Goal: Task Accomplishment & Management: Complete application form

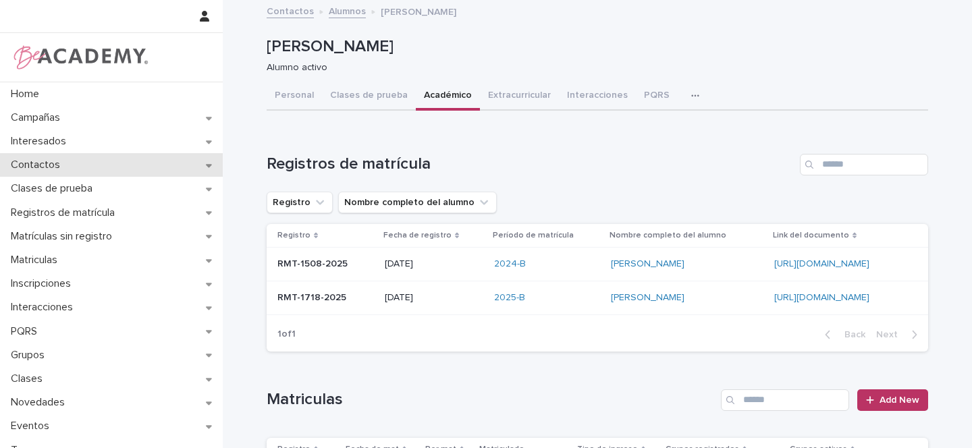
click at [206, 167] on icon at bounding box center [209, 165] width 6 height 3
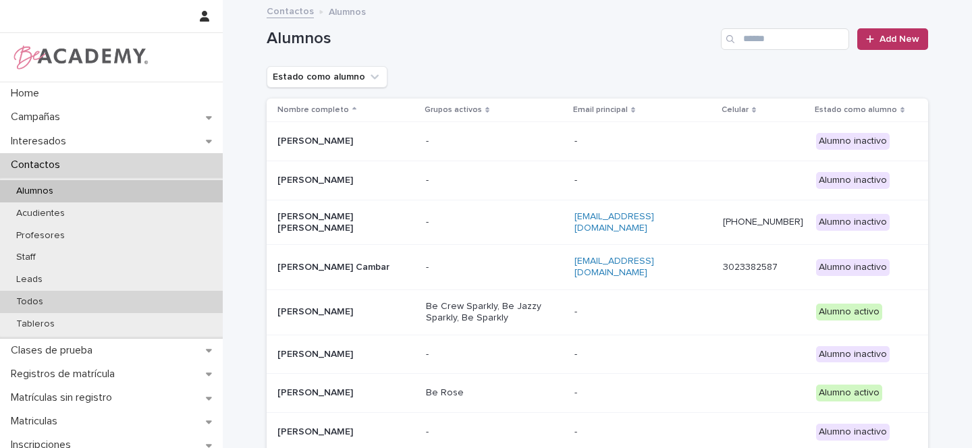
click at [39, 300] on p "Todos" at bounding box center [29, 301] width 49 height 11
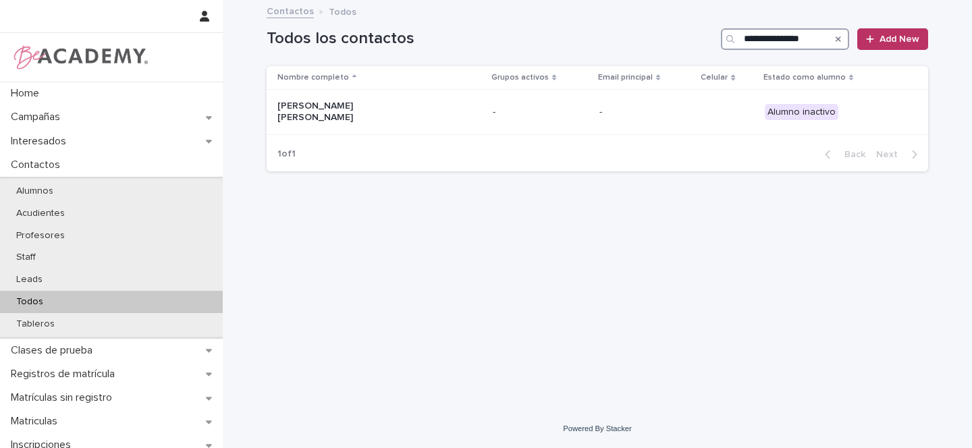
click at [751, 31] on input "**********" at bounding box center [785, 39] width 128 height 22
type input "**********"
click at [394, 109] on p "[PERSON_NAME] [PERSON_NAME]" at bounding box center [344, 112] width 135 height 23
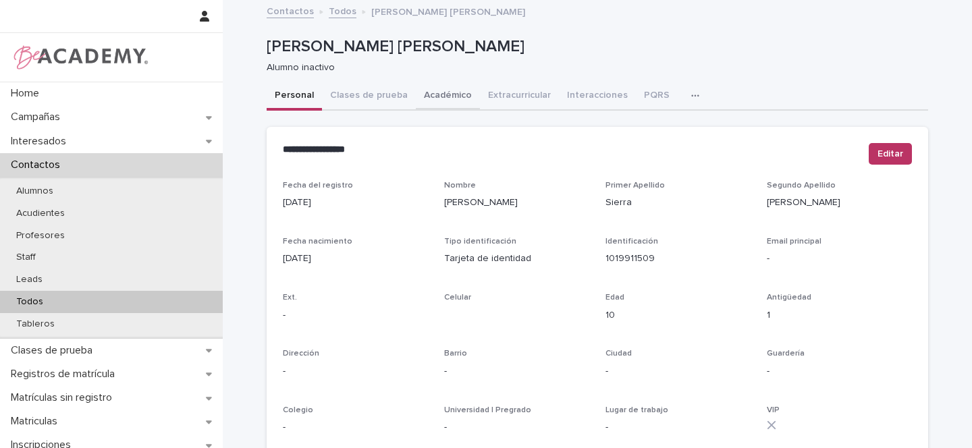
click at [434, 92] on button "Académico" at bounding box center [448, 96] width 64 height 28
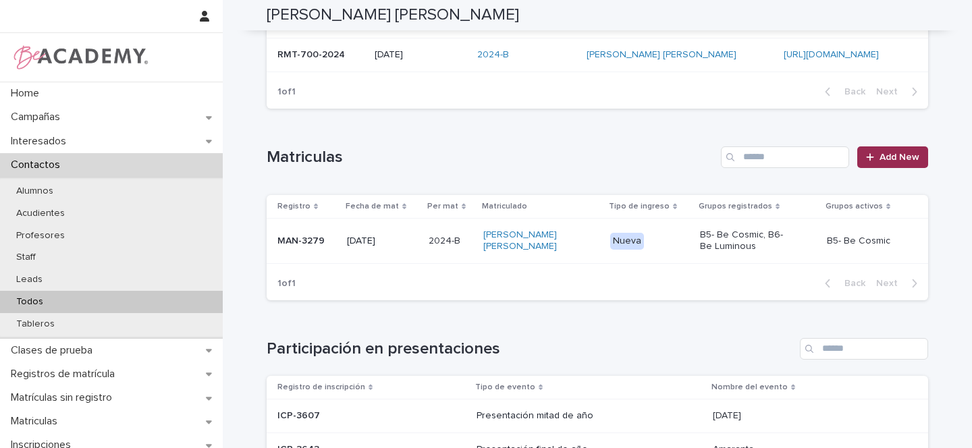
scroll to position [211, 0]
click at [898, 155] on span "Add New" at bounding box center [899, 155] width 40 height 9
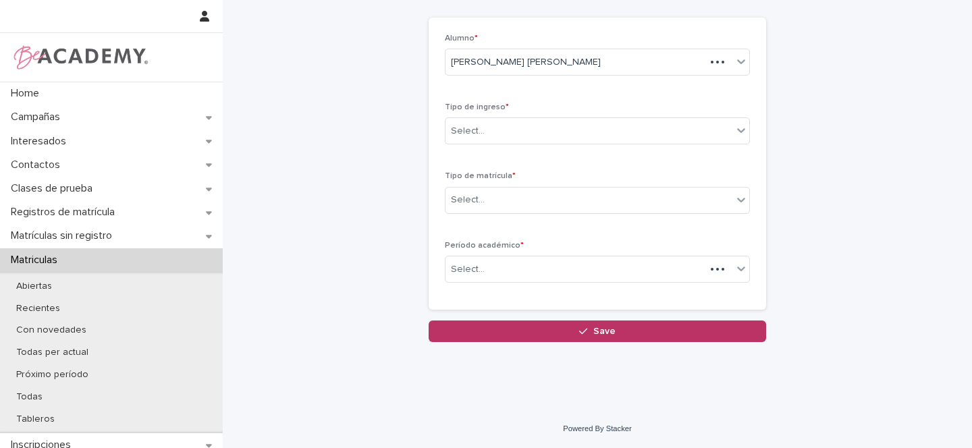
scroll to position [60, 0]
click at [461, 132] on div "Select..." at bounding box center [468, 131] width 34 height 14
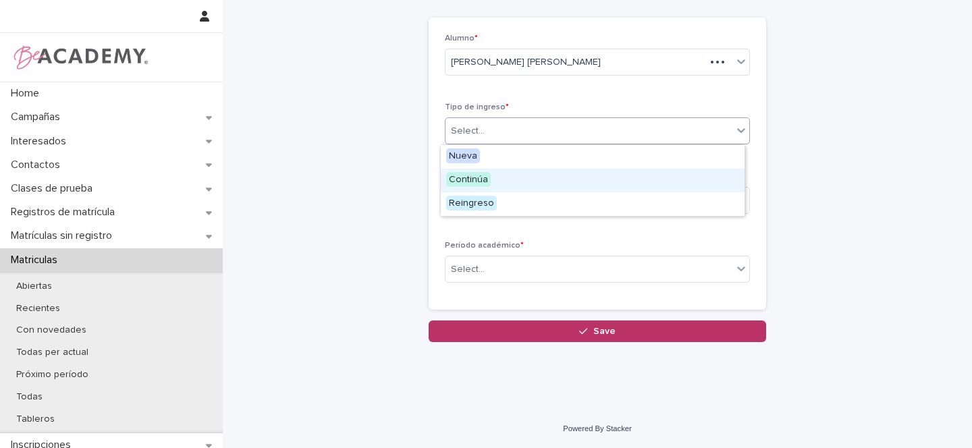
click at [471, 179] on span "Continúa" at bounding box center [468, 179] width 45 height 15
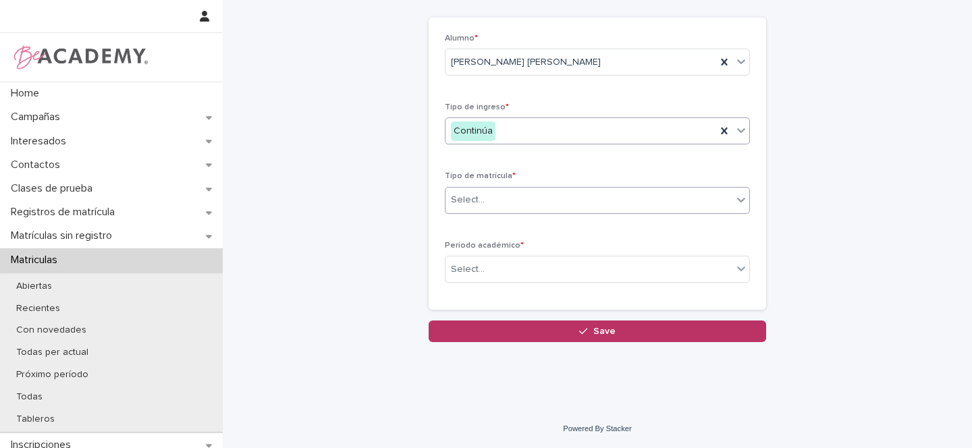
click at [482, 200] on div "Select..." at bounding box center [588, 200] width 287 height 22
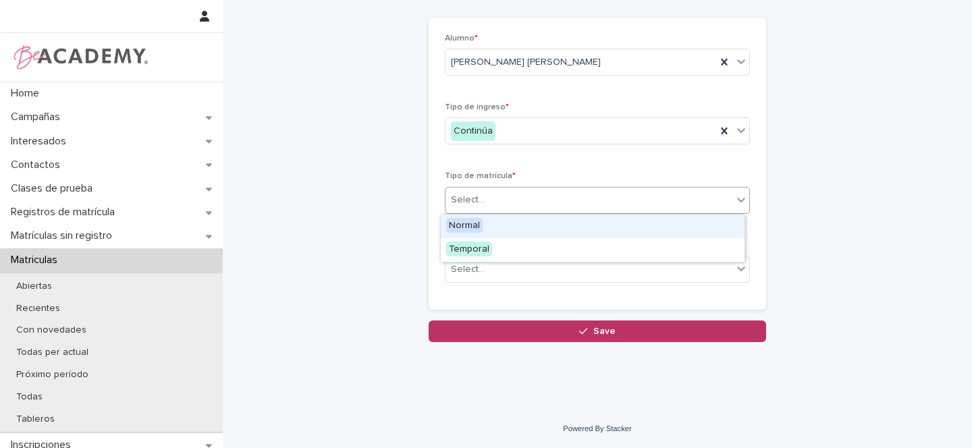
click at [468, 224] on span "Normal" at bounding box center [464, 225] width 36 height 15
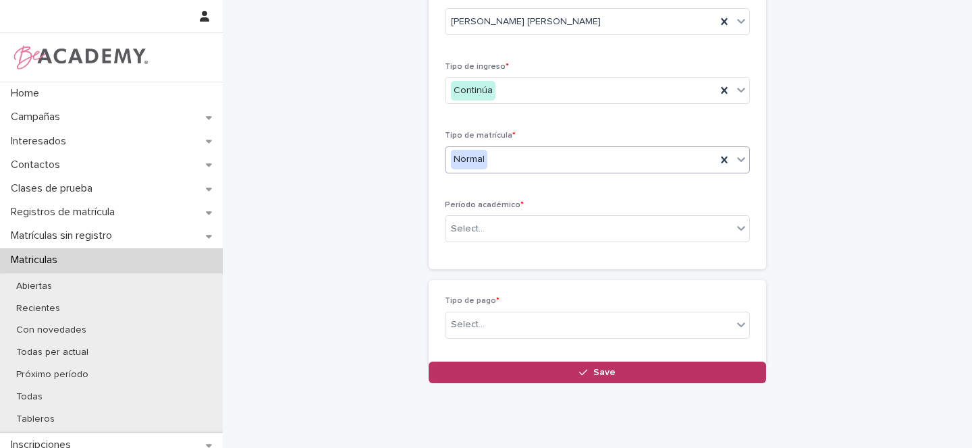
scroll to position [108, 0]
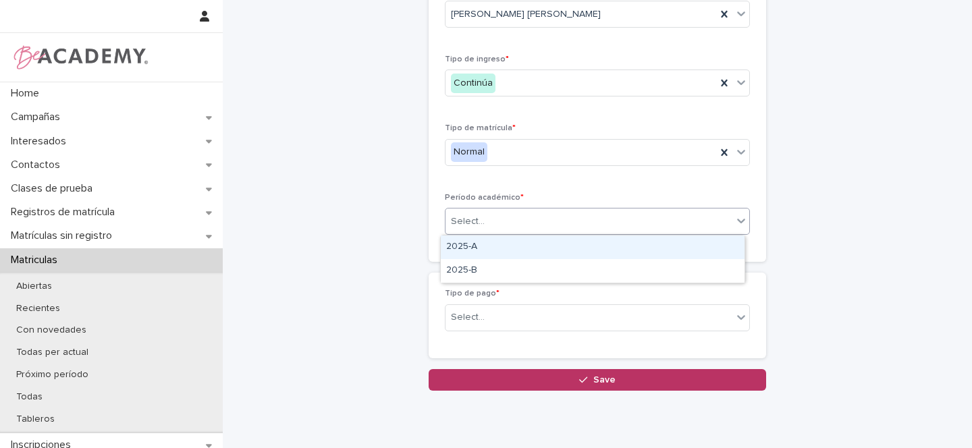
click at [468, 223] on div "Select..." at bounding box center [468, 222] width 34 height 14
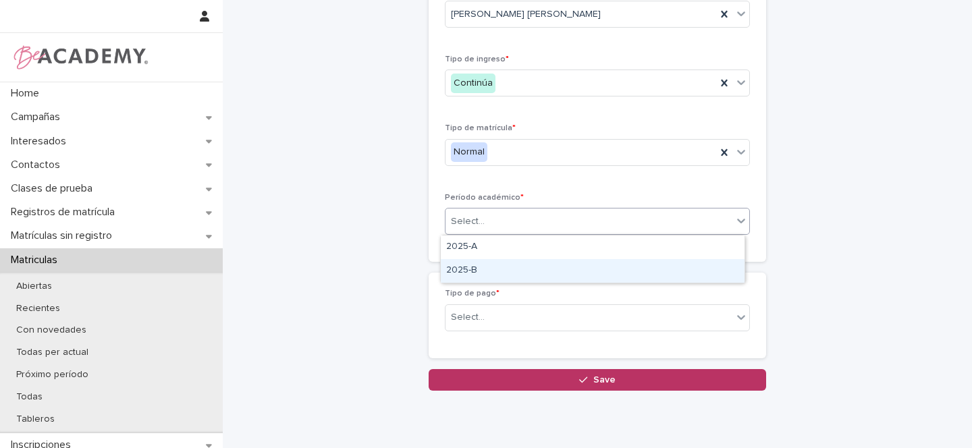
click at [463, 266] on div "2025-B" at bounding box center [593, 271] width 304 height 24
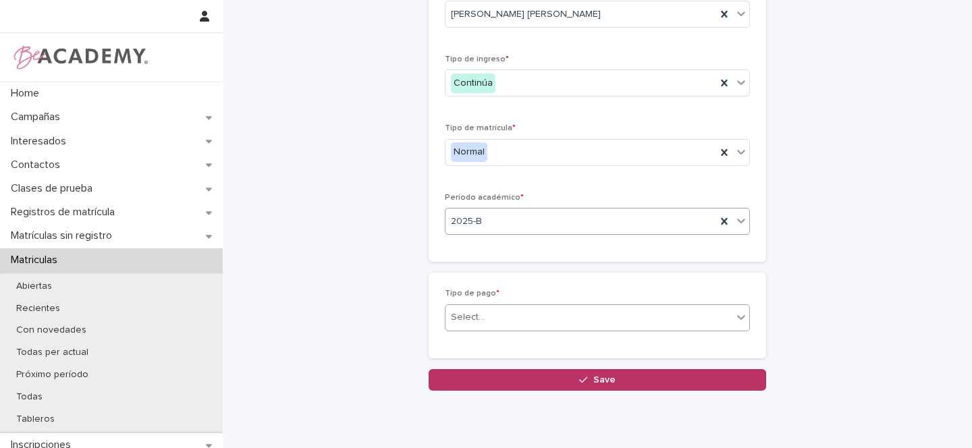
click at [461, 312] on div "Select..." at bounding box center [468, 317] width 34 height 14
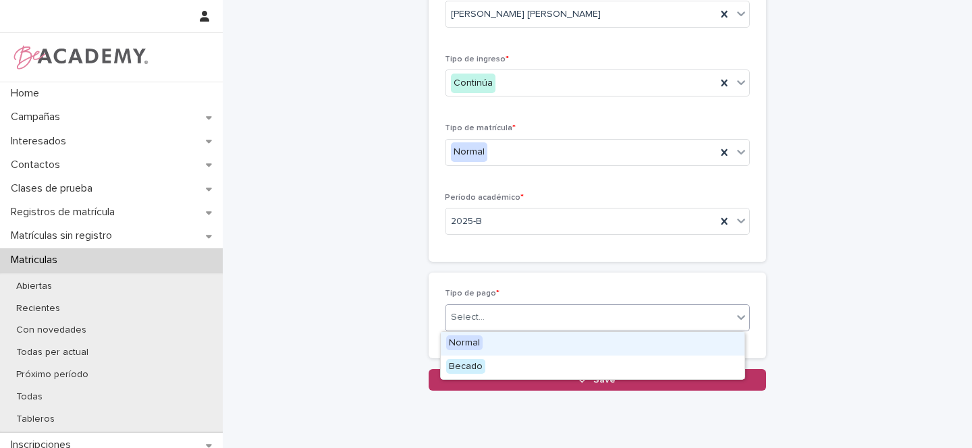
click at [468, 339] on span "Normal" at bounding box center [464, 342] width 36 height 15
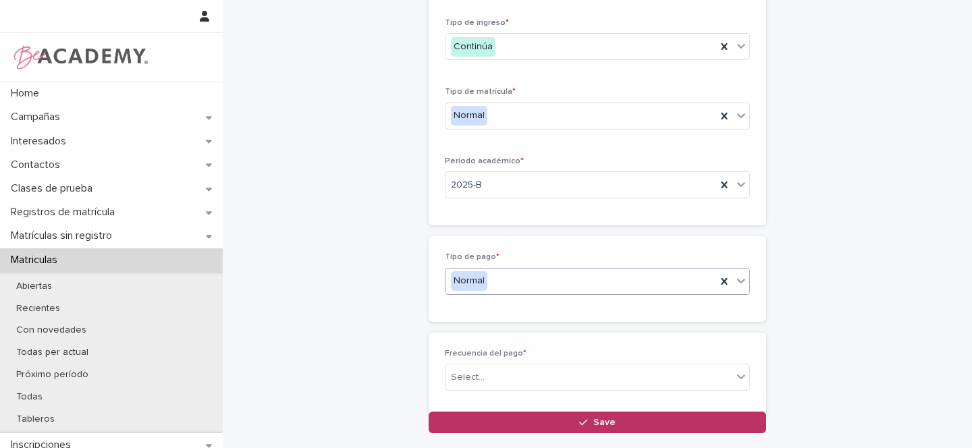
scroll to position [156, 0]
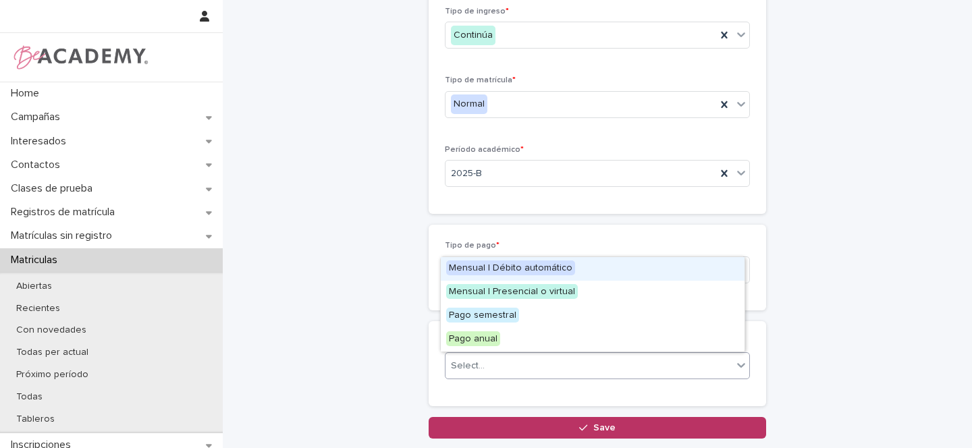
click at [488, 363] on div "Select..." at bounding box center [588, 366] width 287 height 22
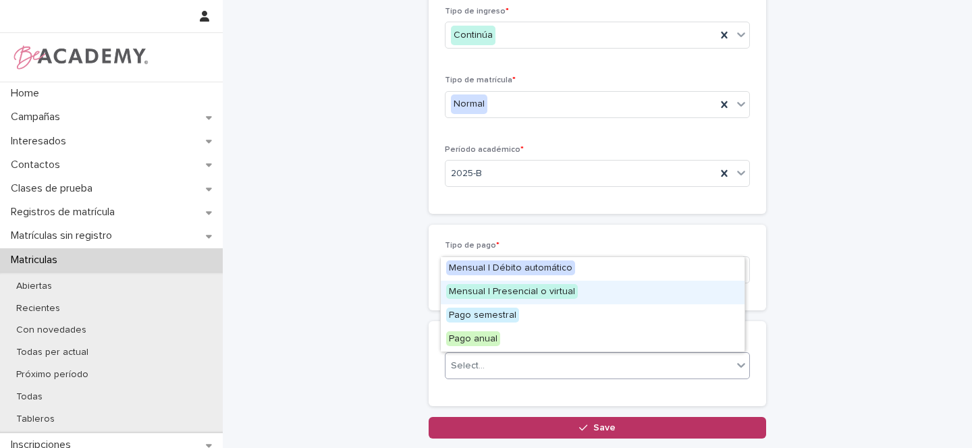
click at [506, 293] on span "Mensual | Presencial o virtual" at bounding box center [512, 291] width 132 height 15
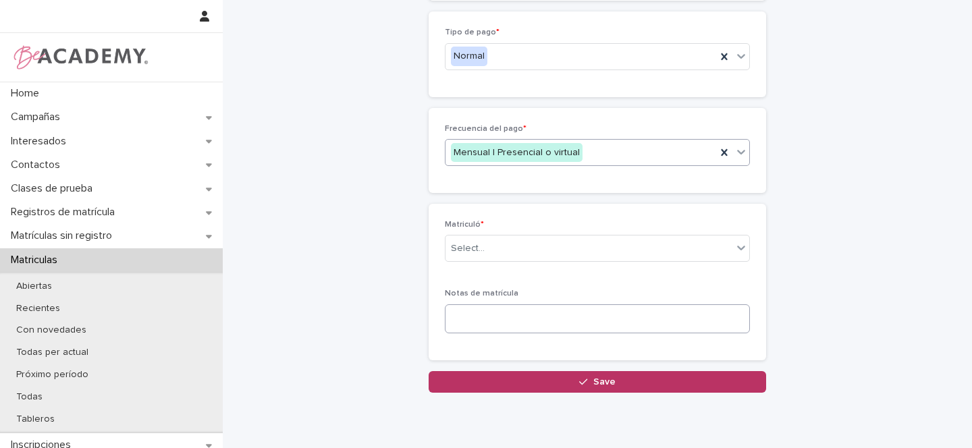
scroll to position [373, 0]
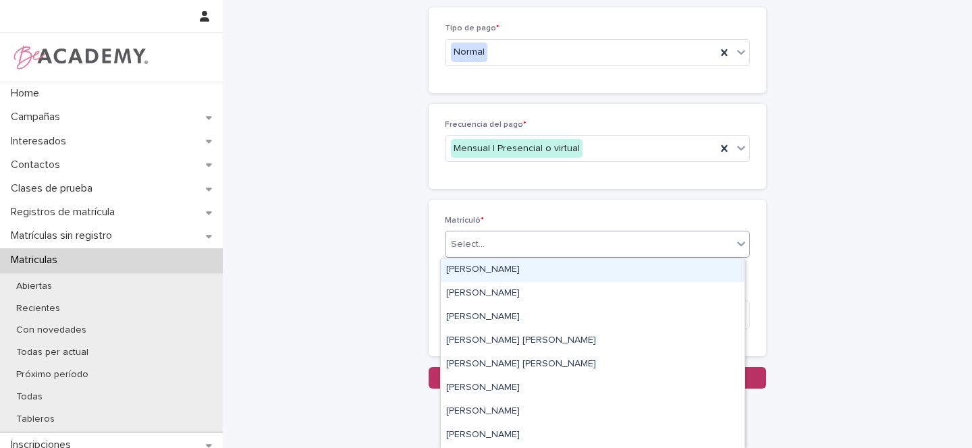
click at [468, 242] on div "Select..." at bounding box center [468, 244] width 34 height 14
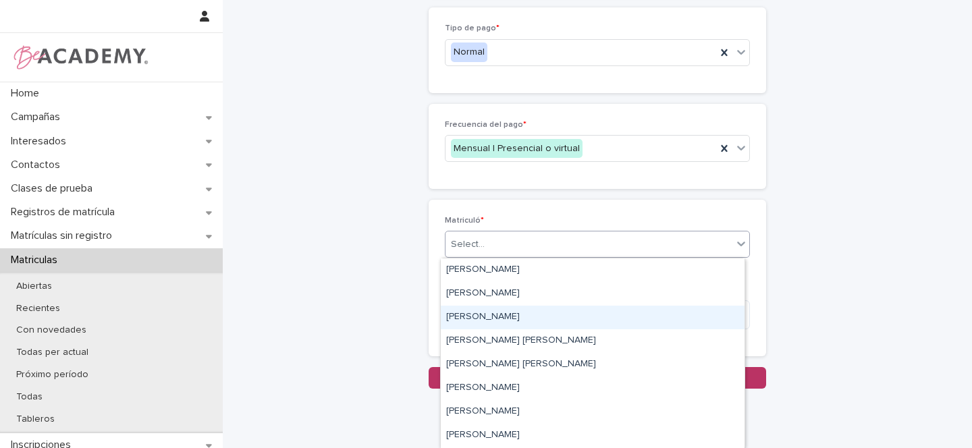
click at [459, 317] on div "[PERSON_NAME]" at bounding box center [593, 318] width 304 height 24
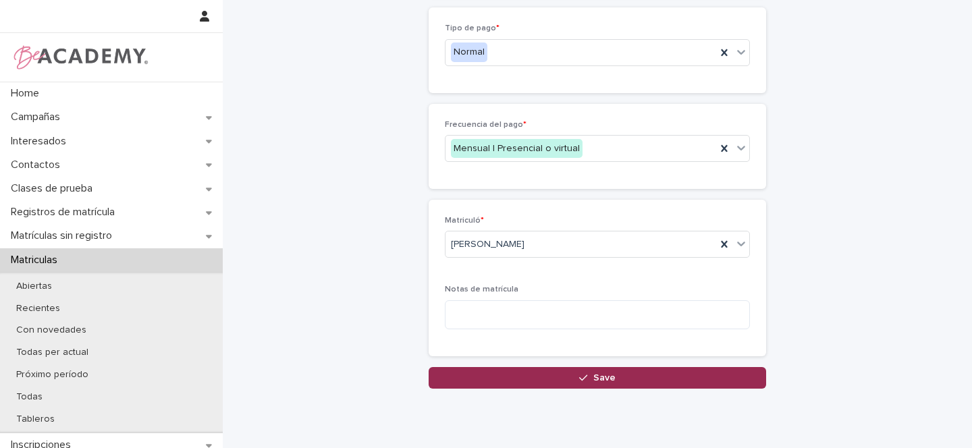
click at [597, 378] on span "Save" at bounding box center [604, 377] width 22 height 9
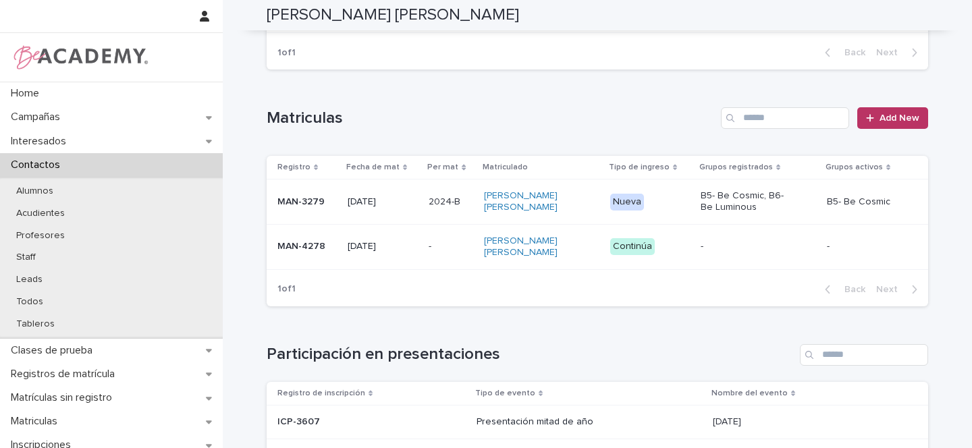
scroll to position [249, 0]
click at [329, 235] on div "MAN-4278" at bounding box center [306, 246] width 59 height 22
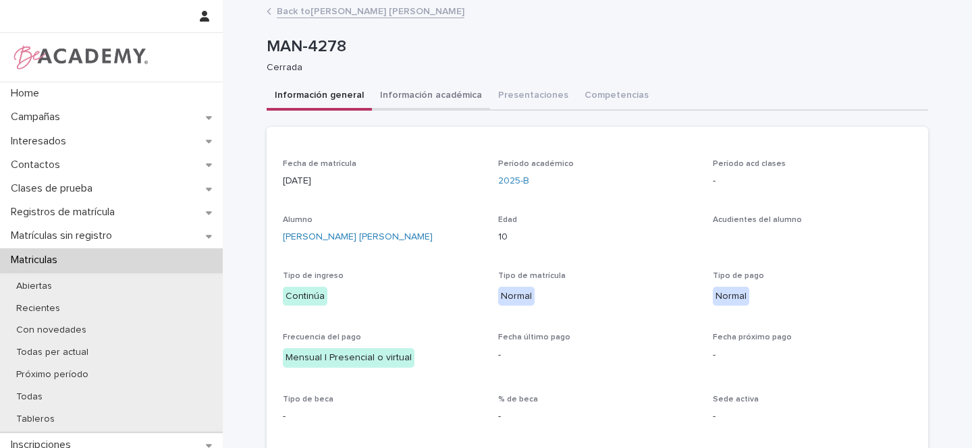
click at [443, 98] on button "Información académica" at bounding box center [431, 96] width 118 height 28
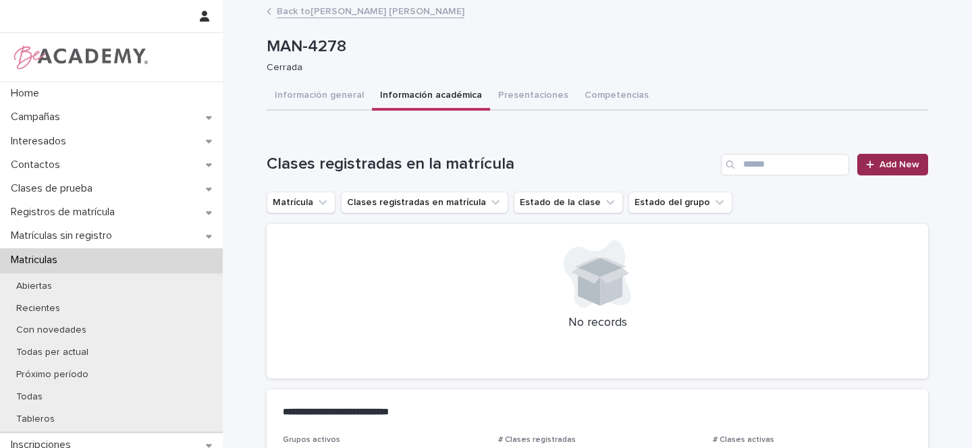
click at [896, 165] on span "Add New" at bounding box center [899, 164] width 40 height 9
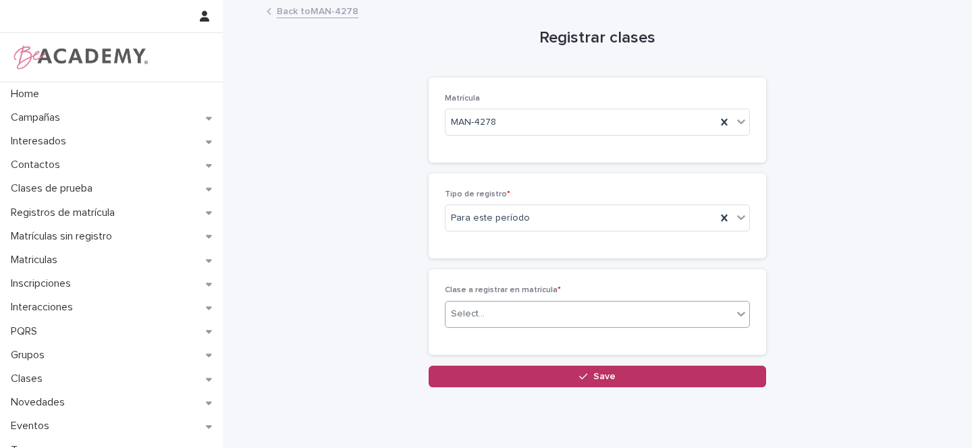
click at [474, 312] on div "Select..." at bounding box center [468, 314] width 34 height 14
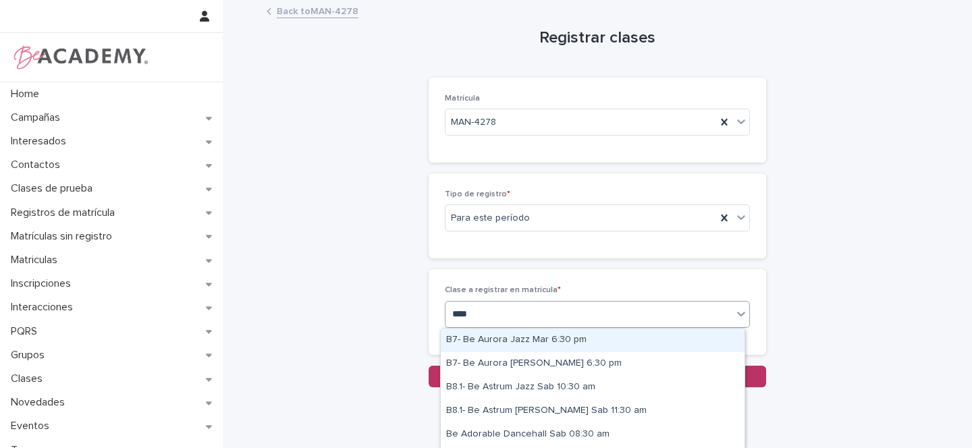
type input "*****"
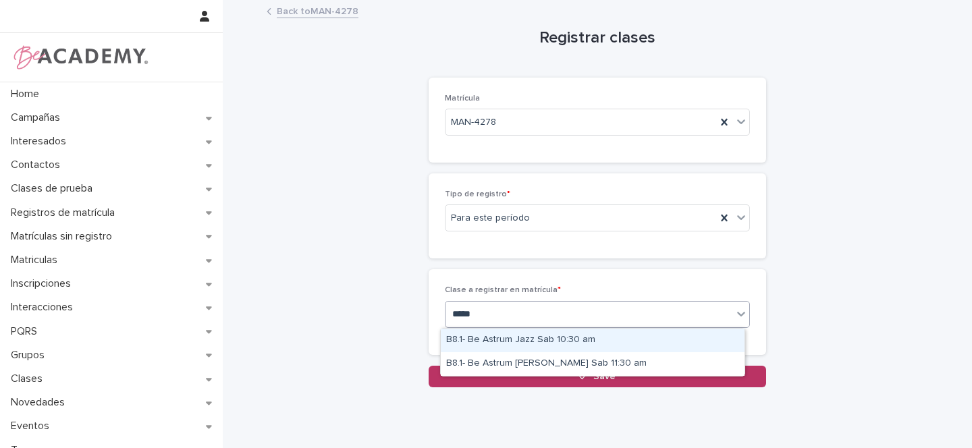
click at [538, 337] on div "B8.1- Be Astrum Jazz Sab 10:30 am" at bounding box center [593, 341] width 304 height 24
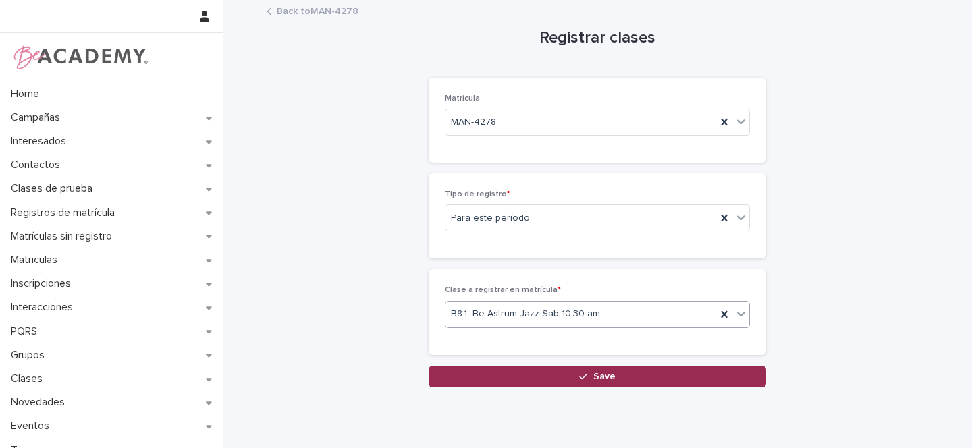
click at [598, 375] on span "Save" at bounding box center [604, 376] width 22 height 9
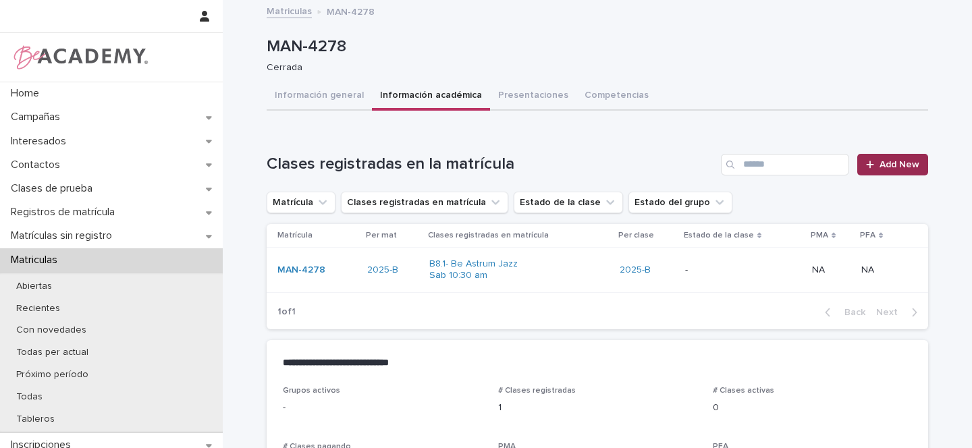
click at [890, 168] on span "Add New" at bounding box center [899, 164] width 40 height 9
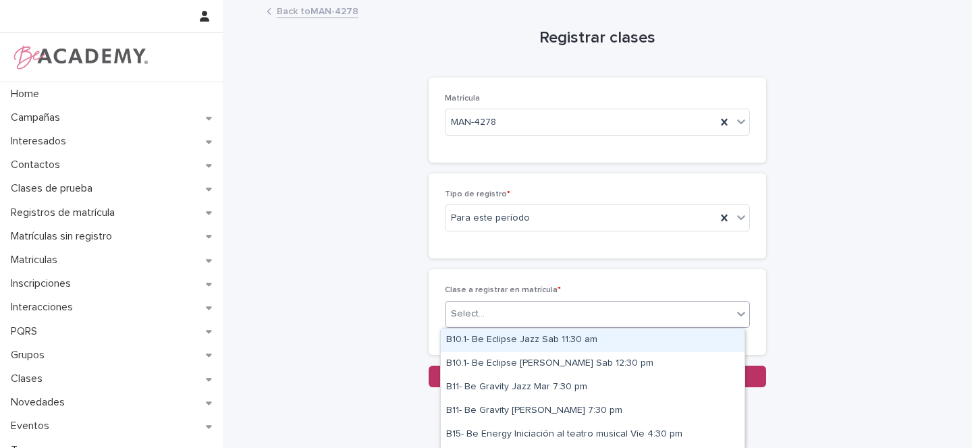
click at [478, 309] on div "Select..." at bounding box center [588, 314] width 287 height 22
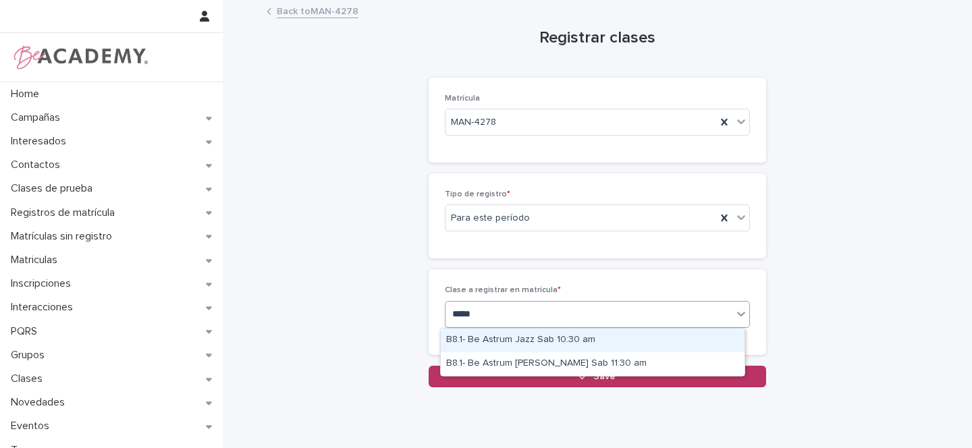
type input "******"
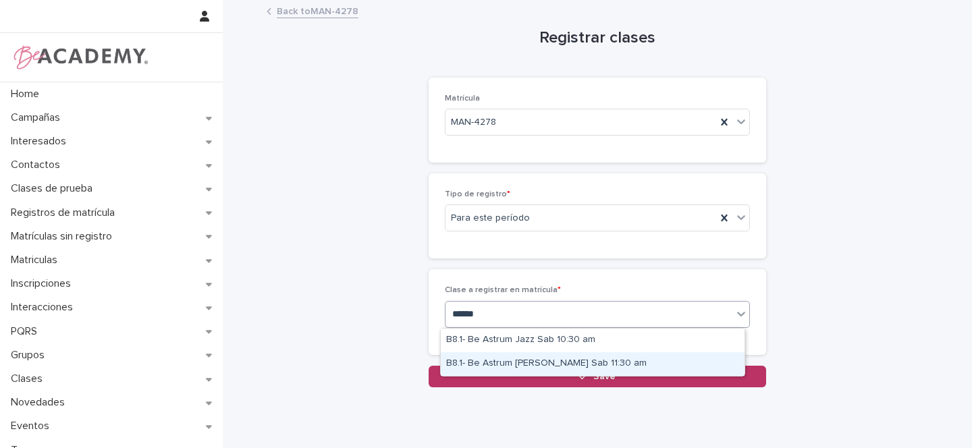
click at [540, 363] on div "B8.1- Be Astrum [PERSON_NAME] Sab 11:30 am" at bounding box center [593, 364] width 304 height 24
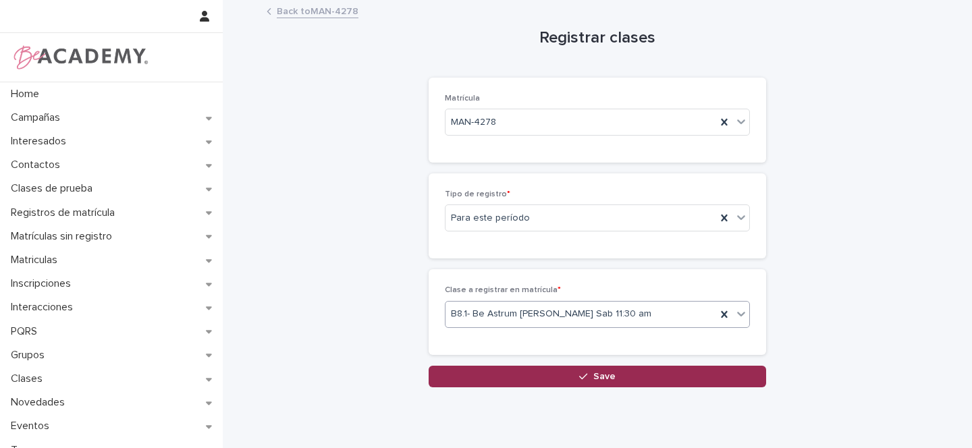
click at [603, 373] on span "Save" at bounding box center [604, 376] width 22 height 9
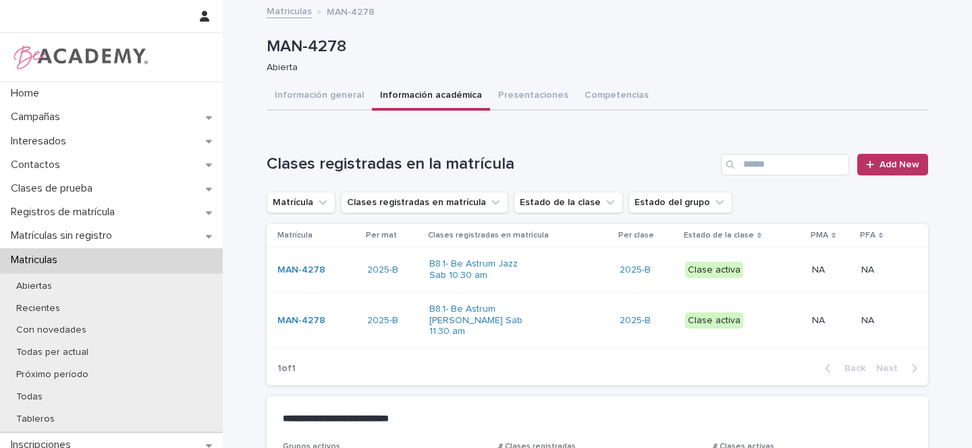
scroll to position [3, 0]
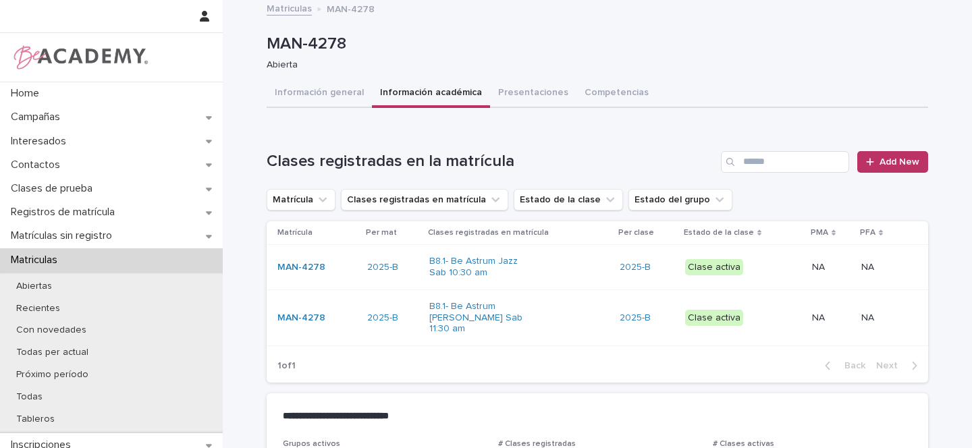
click at [477, 261] on link "B8.1- Be Astrum Jazz Sab 10:30 am" at bounding box center [477, 267] width 96 height 23
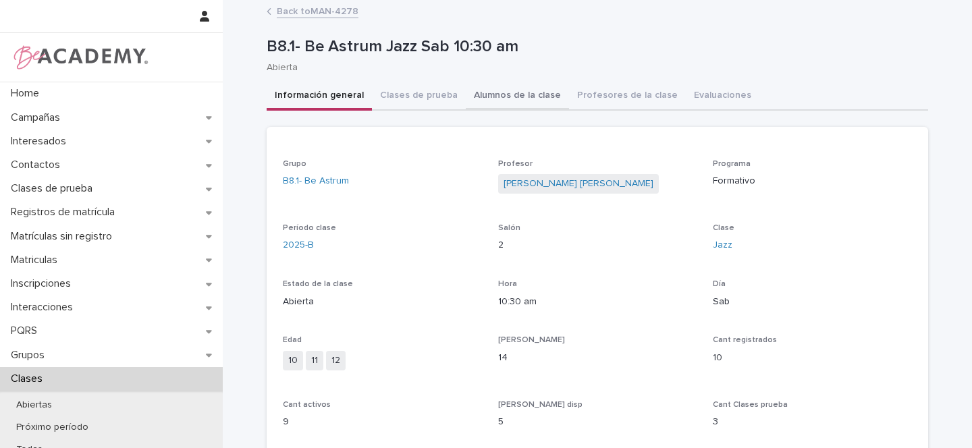
click at [506, 97] on button "Alumnos de la clase" at bounding box center [517, 96] width 103 height 28
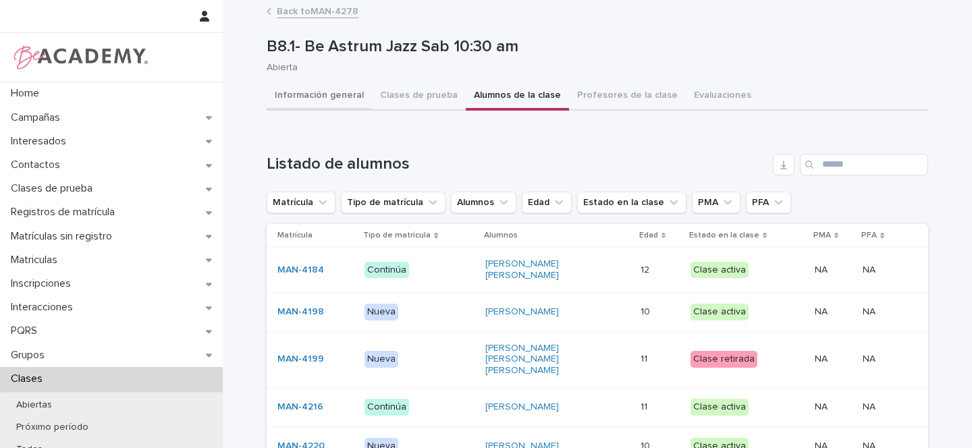
click at [296, 96] on button "Información general" at bounding box center [319, 96] width 105 height 28
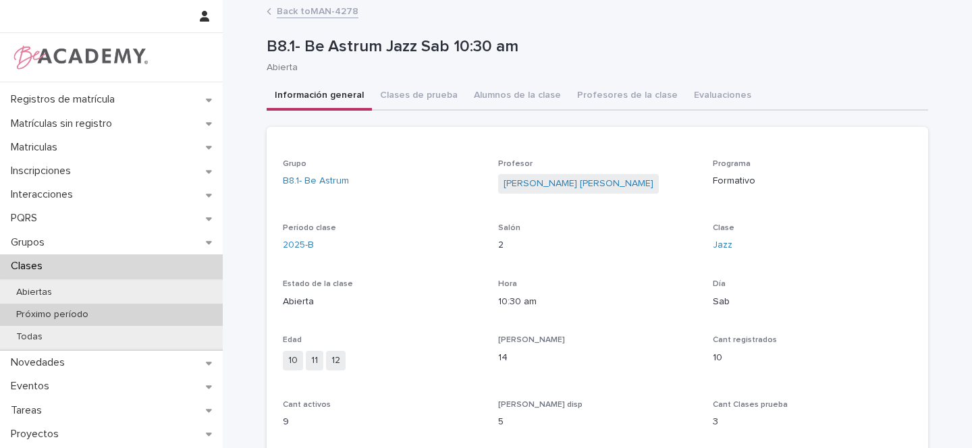
scroll to position [134, 0]
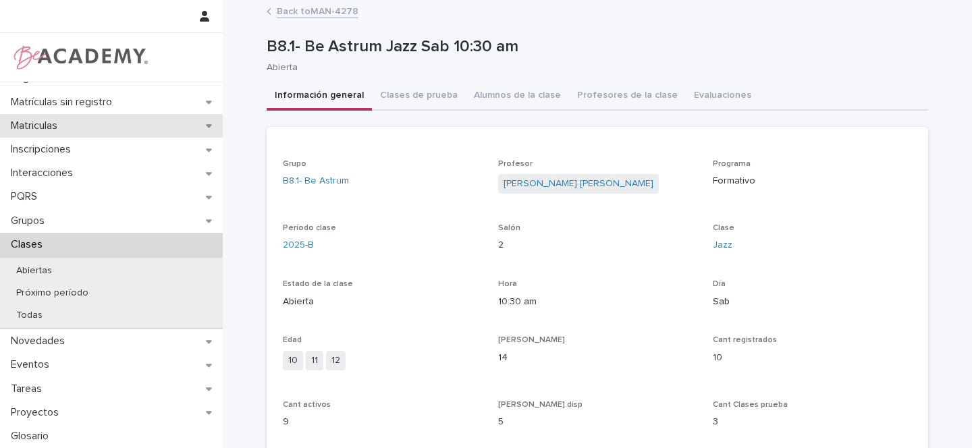
click at [208, 128] on icon at bounding box center [209, 125] width 6 height 9
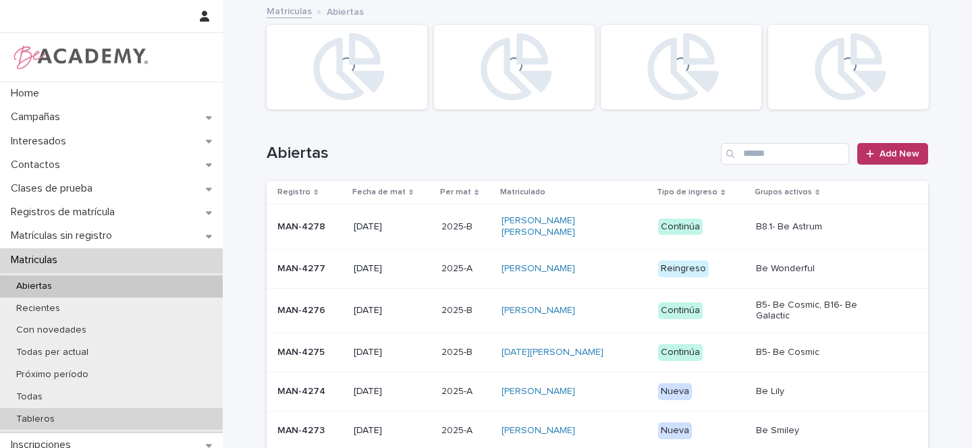
click at [35, 416] on p "Tableros" at bounding box center [35, 419] width 60 height 11
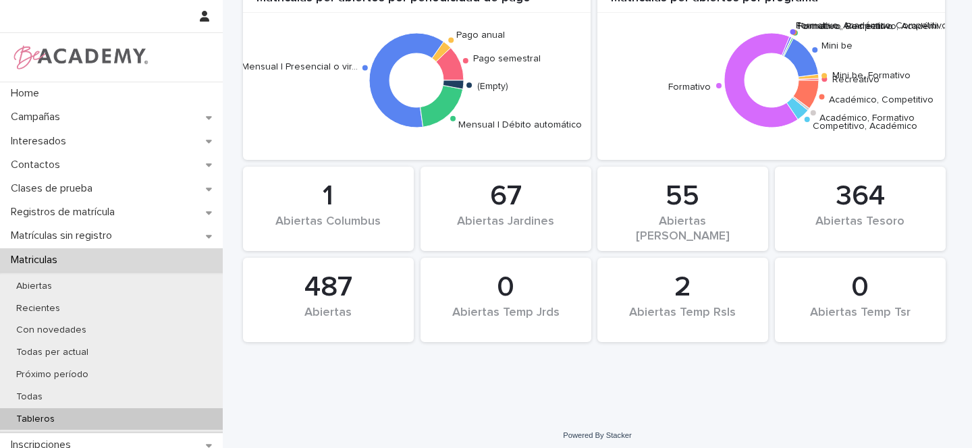
scroll to position [1320, 0]
